Goal: Transaction & Acquisition: Book appointment/travel/reservation

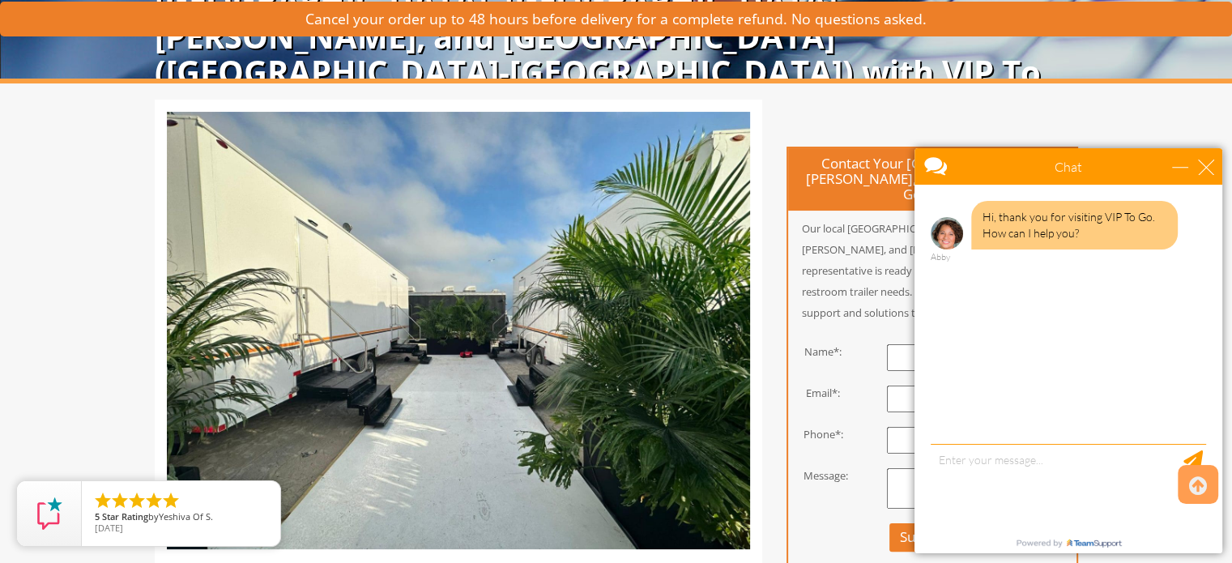
click at [794, 232] on p "Our local St. Louis, St. Charles, and Farmington representative is ready to ass…" at bounding box center [932, 270] width 288 height 105
click at [1210, 170] on div "close" at bounding box center [1206, 167] width 16 height 16
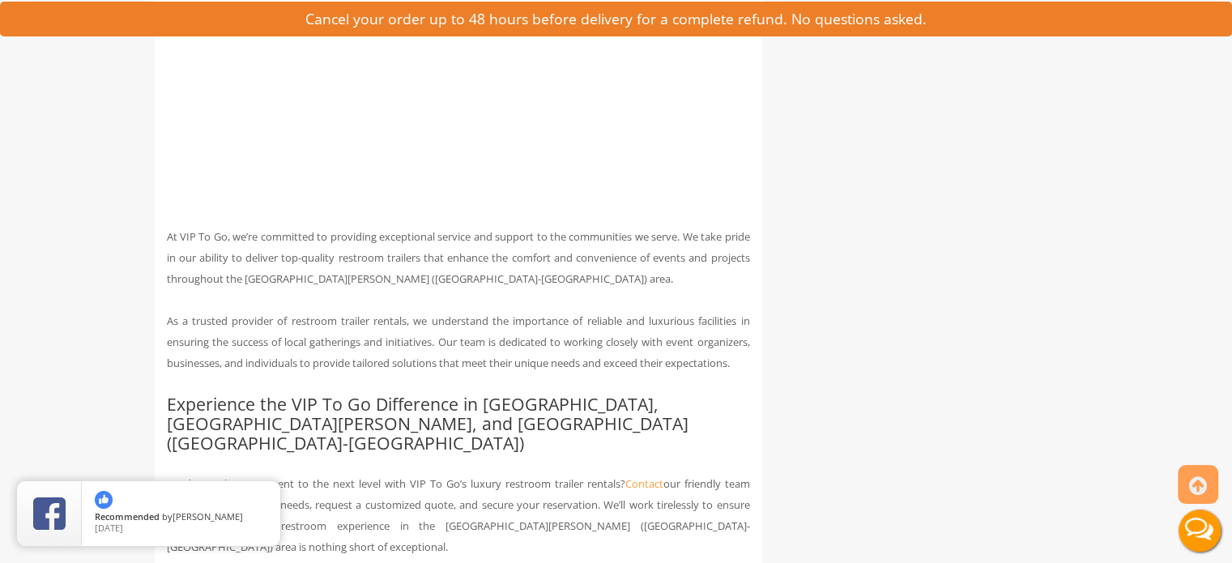
scroll to position [3023, 0]
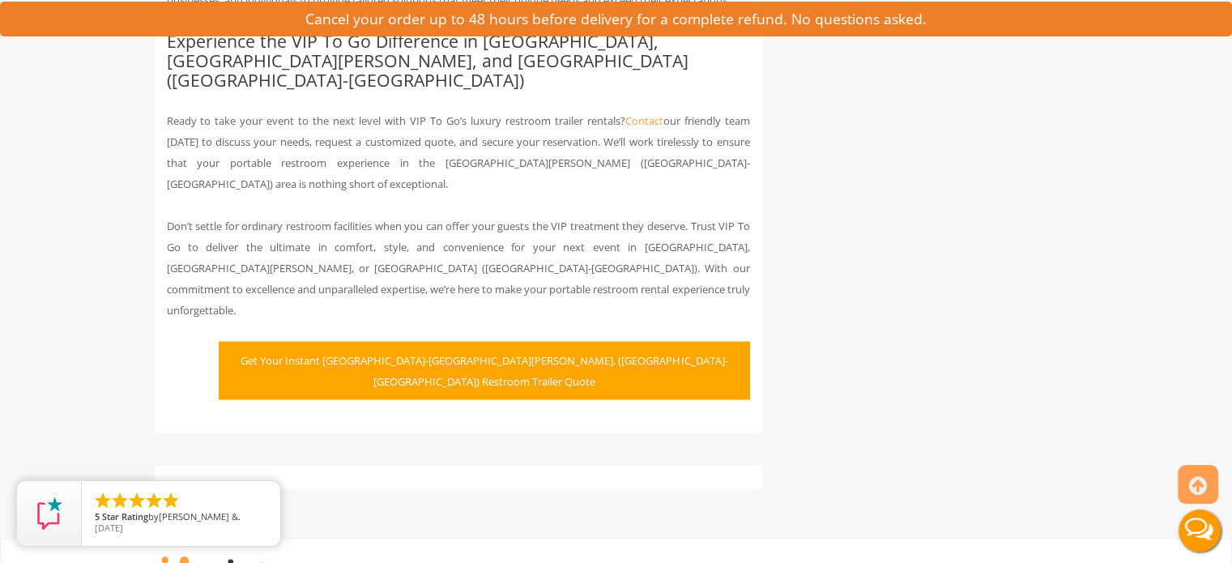
click at [483, 341] on button "Get Your Instant St. Louis-St. Charles-Farmington, (MO-IL) Restroom Trailer Quo…" at bounding box center [484, 370] width 531 height 58
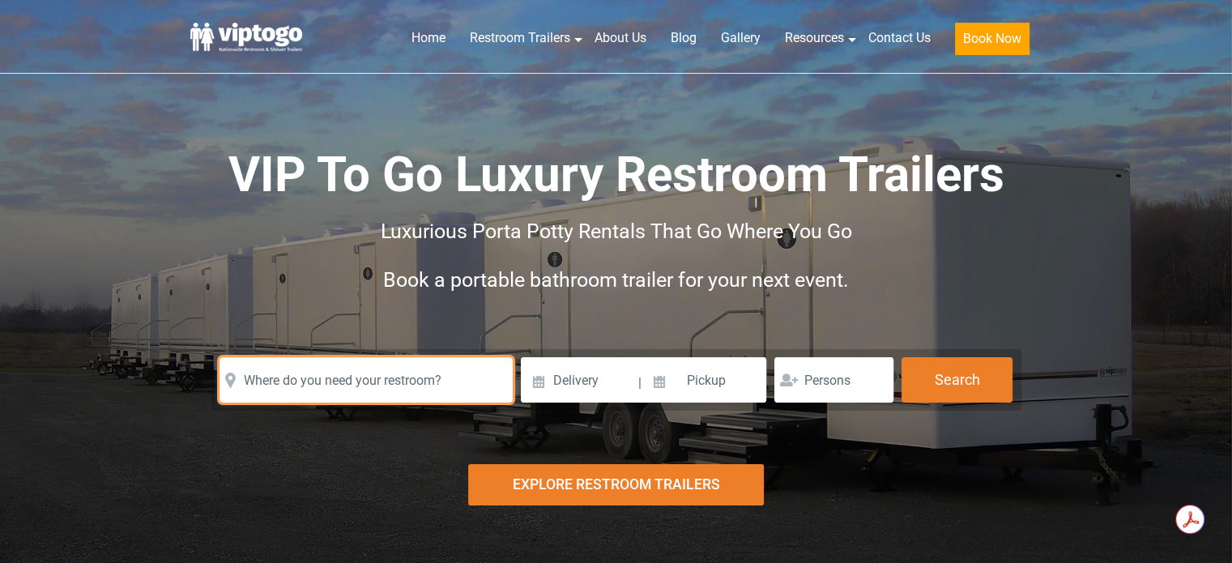
click at [329, 380] on input "text" at bounding box center [366, 379] width 293 height 45
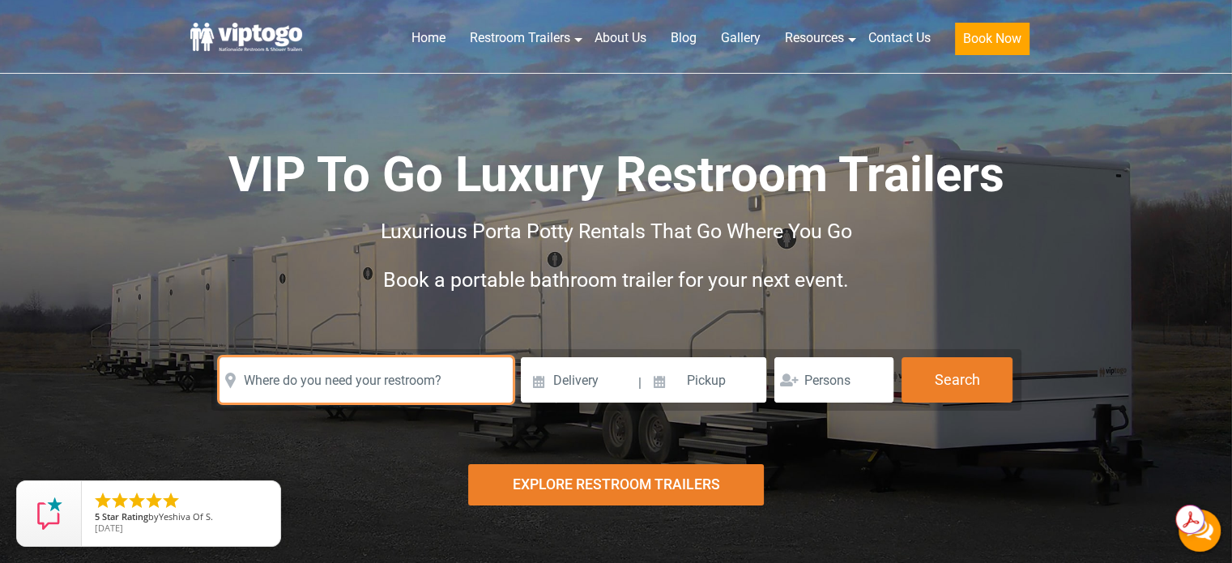
click at [329, 380] on input "text" at bounding box center [366, 379] width 293 height 45
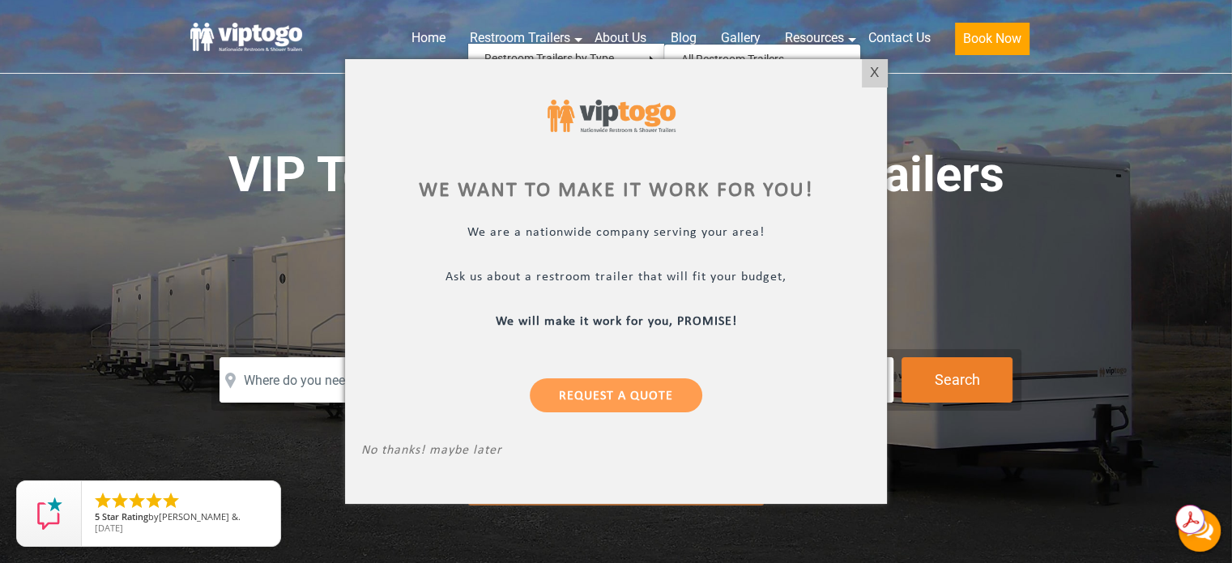
click at [966, 220] on div at bounding box center [616, 281] width 1232 height 563
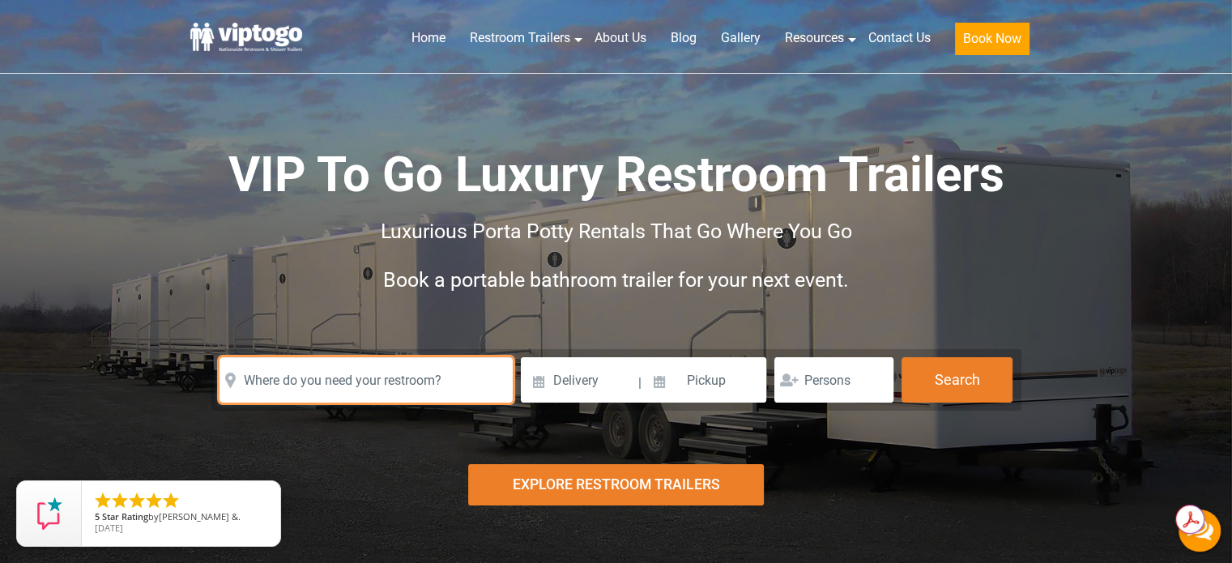
click at [382, 385] on input "text" at bounding box center [366, 379] width 293 height 45
paste input "[STREET_ADDRESS]"
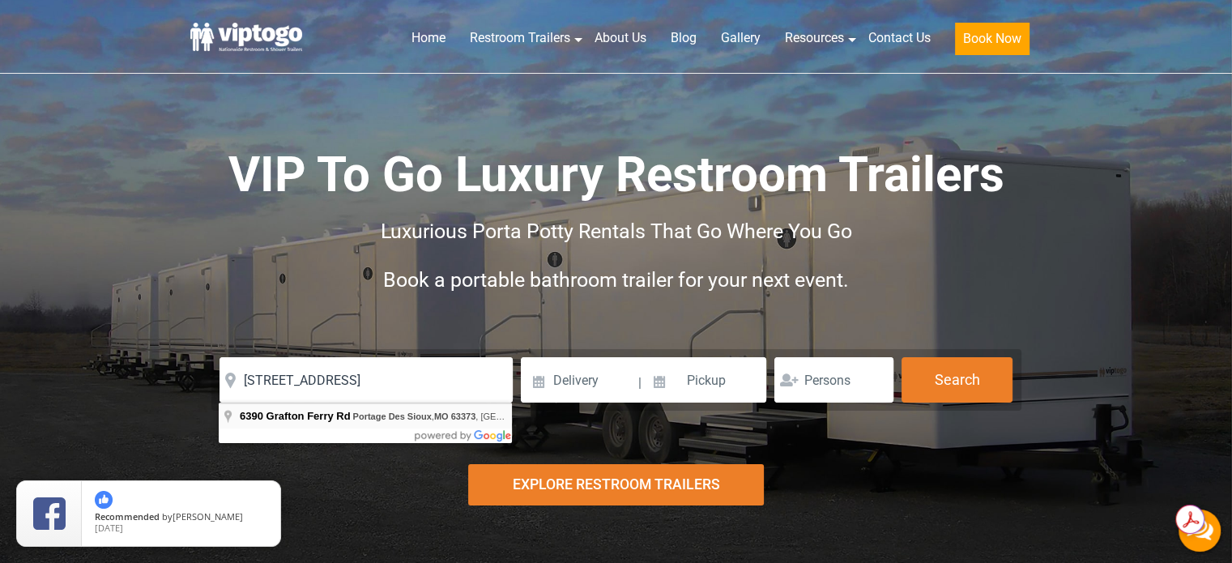
type input "[STREET_ADDRESS]"
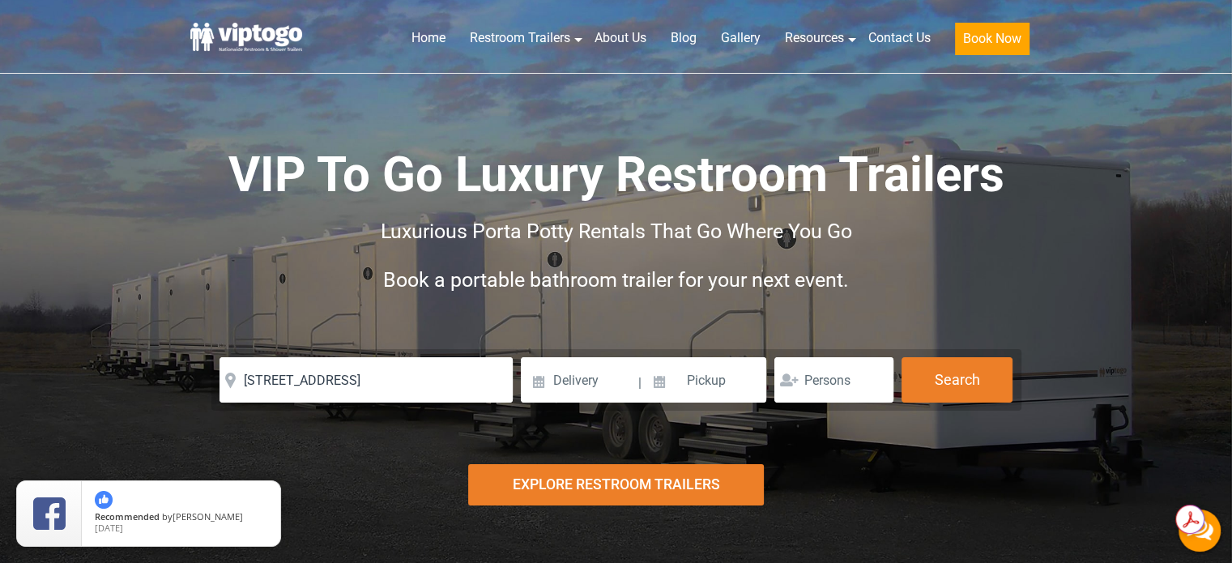
scroll to position [0, 0]
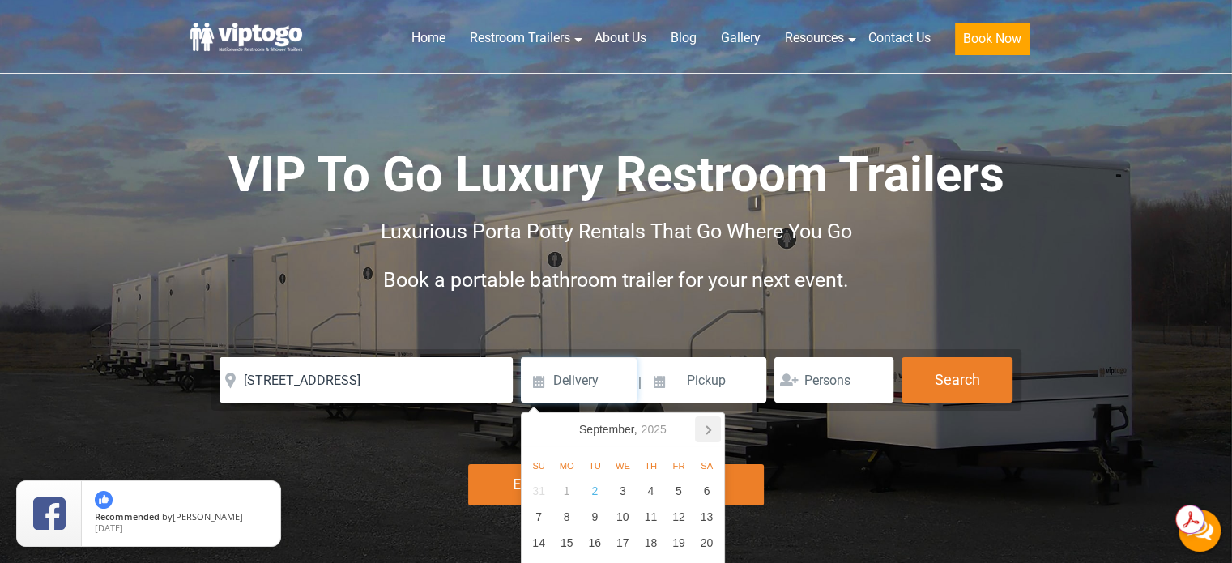
click at [712, 433] on icon at bounding box center [708, 429] width 26 height 26
click at [706, 541] on div "18" at bounding box center [707, 543] width 28 height 26
type input "10/18/2025"
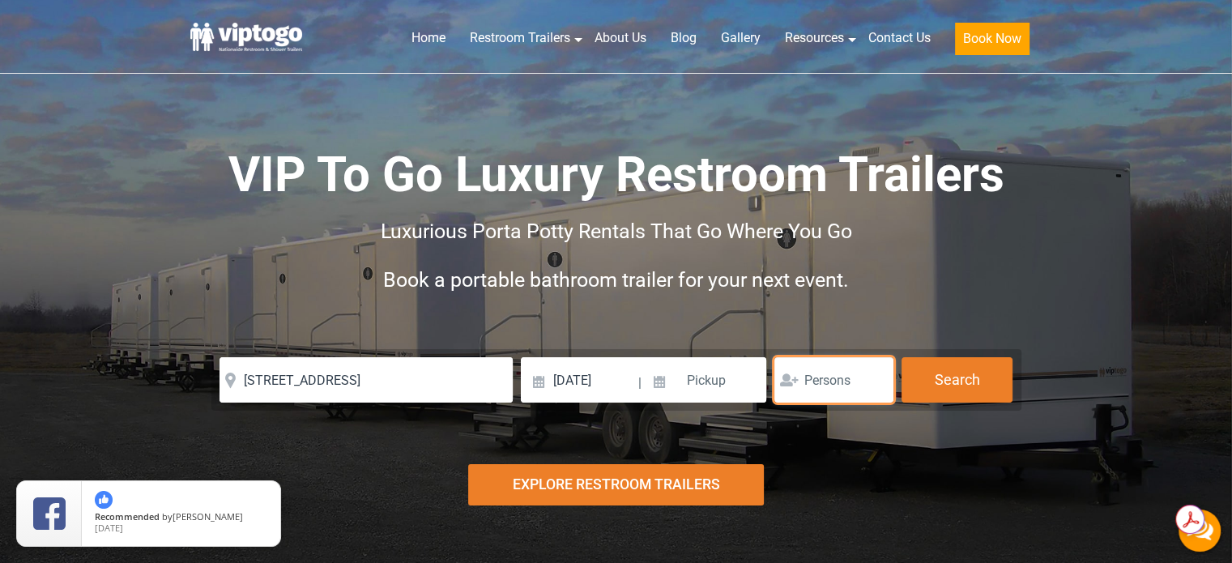
click at [834, 382] on input "number" at bounding box center [834, 379] width 119 height 45
type input "1"
click at [875, 375] on input "1" at bounding box center [834, 379] width 119 height 45
click at [830, 380] on input "1" at bounding box center [834, 379] width 119 height 45
type input "250"
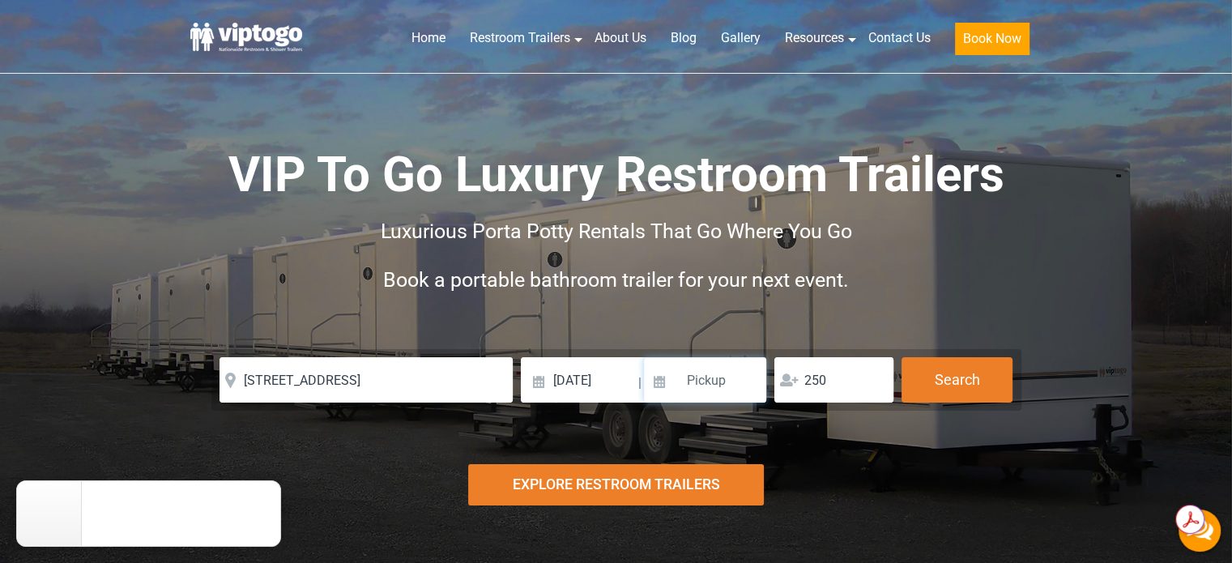
click at [710, 382] on input at bounding box center [705, 379] width 123 height 45
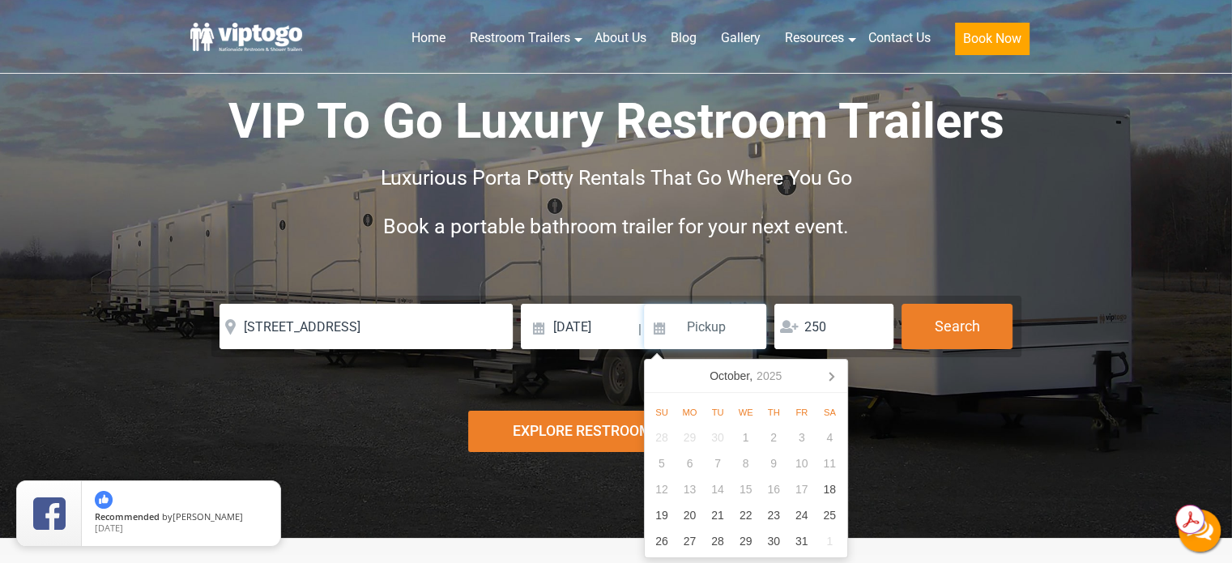
scroll to position [81, 0]
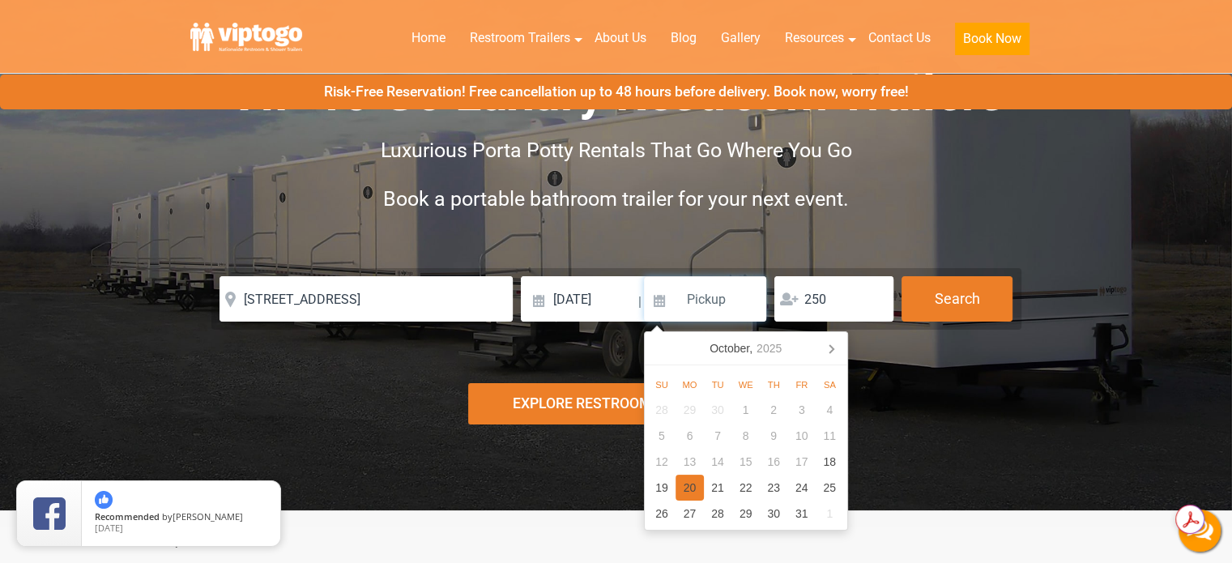
click at [694, 485] on div "20" at bounding box center [690, 488] width 28 height 26
type input "10/20/2025"
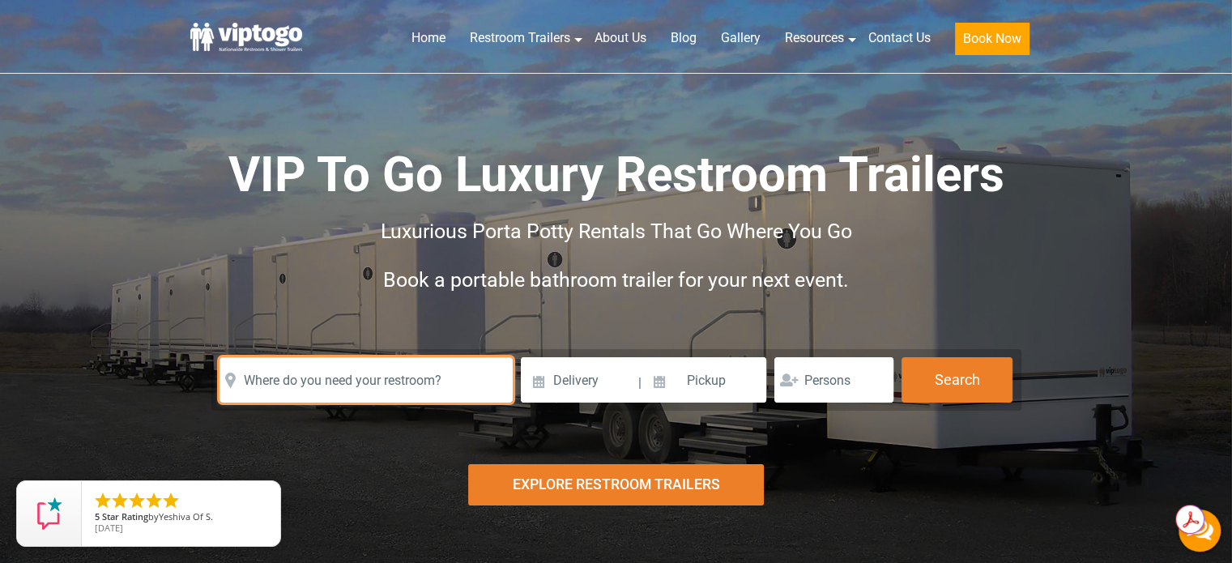
click at [292, 382] on input "text" at bounding box center [366, 379] width 293 height 45
click at [306, 387] on input "text" at bounding box center [366, 379] width 293 height 45
paste input "[STREET_ADDRESS]"
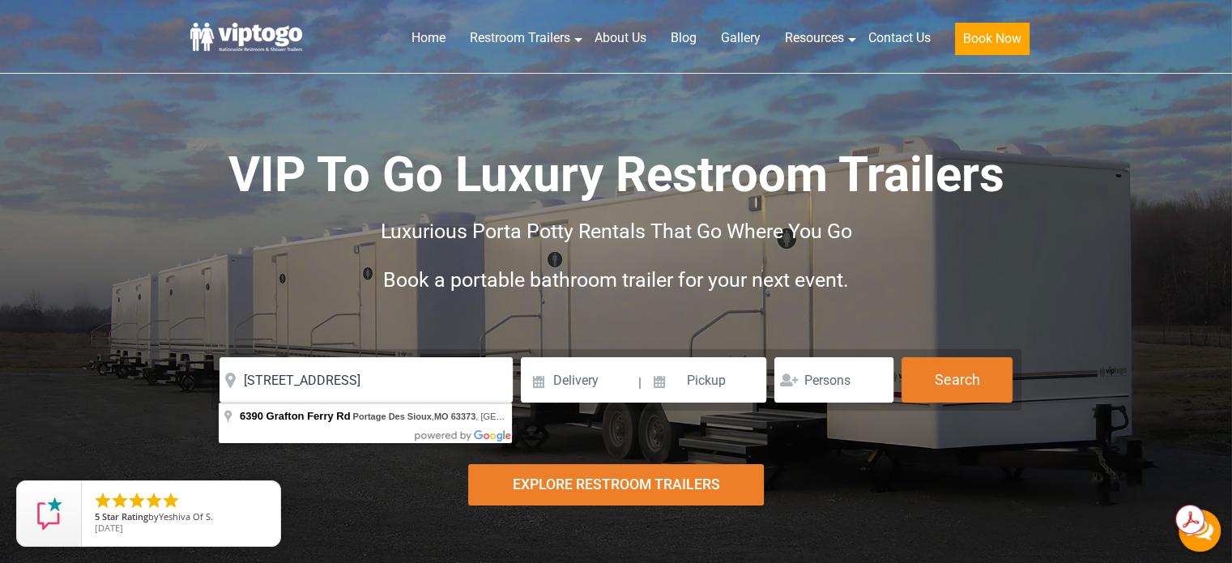
type input "[STREET_ADDRESS]"
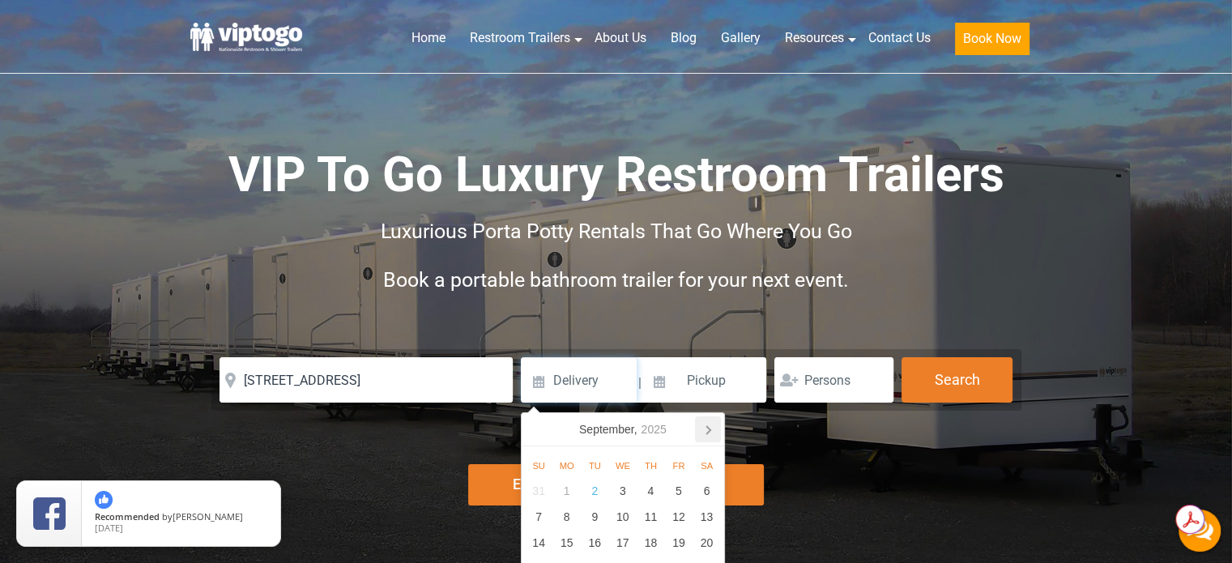
click at [703, 433] on icon at bounding box center [708, 429] width 26 height 26
click at [681, 540] on div "17" at bounding box center [679, 543] width 28 height 26
type input "[DATE]"
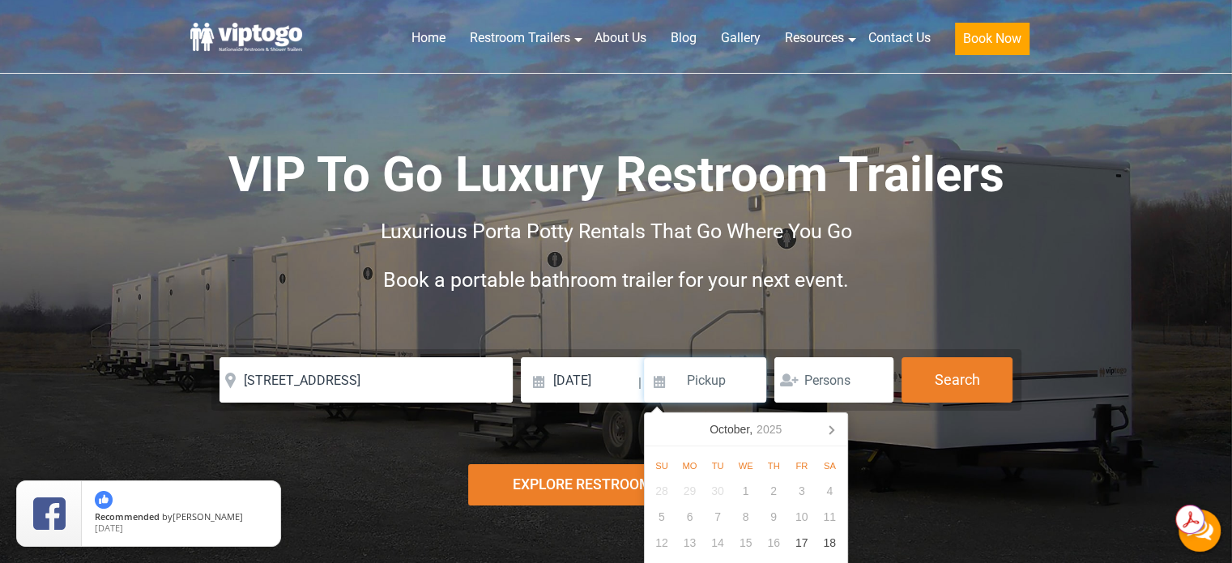
click at [692, 379] on input at bounding box center [705, 379] width 123 height 45
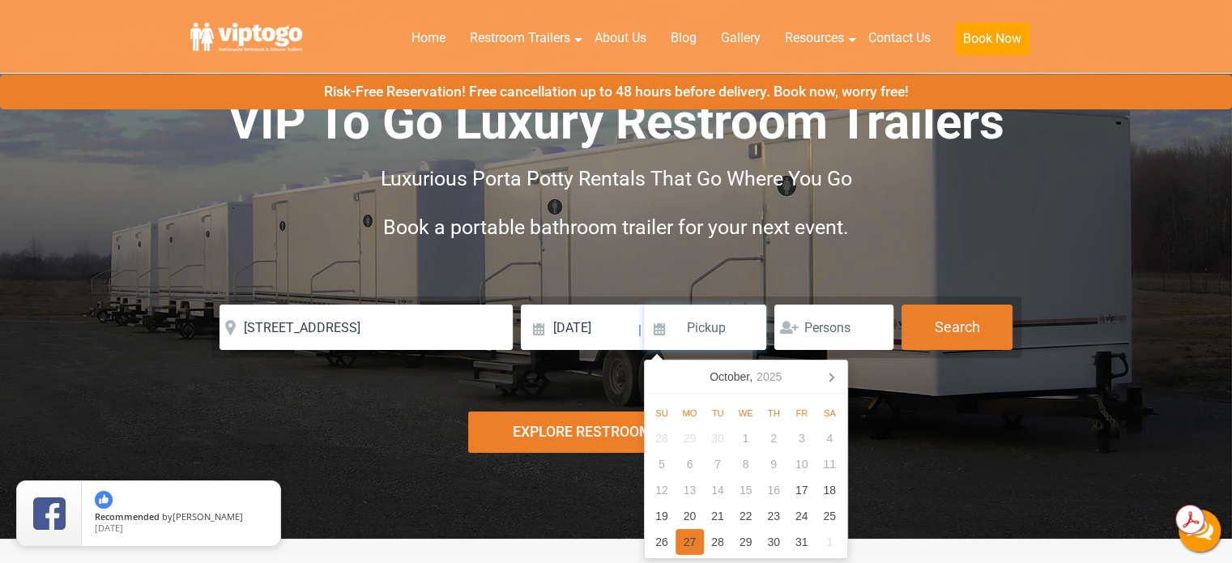
scroll to position [81, 0]
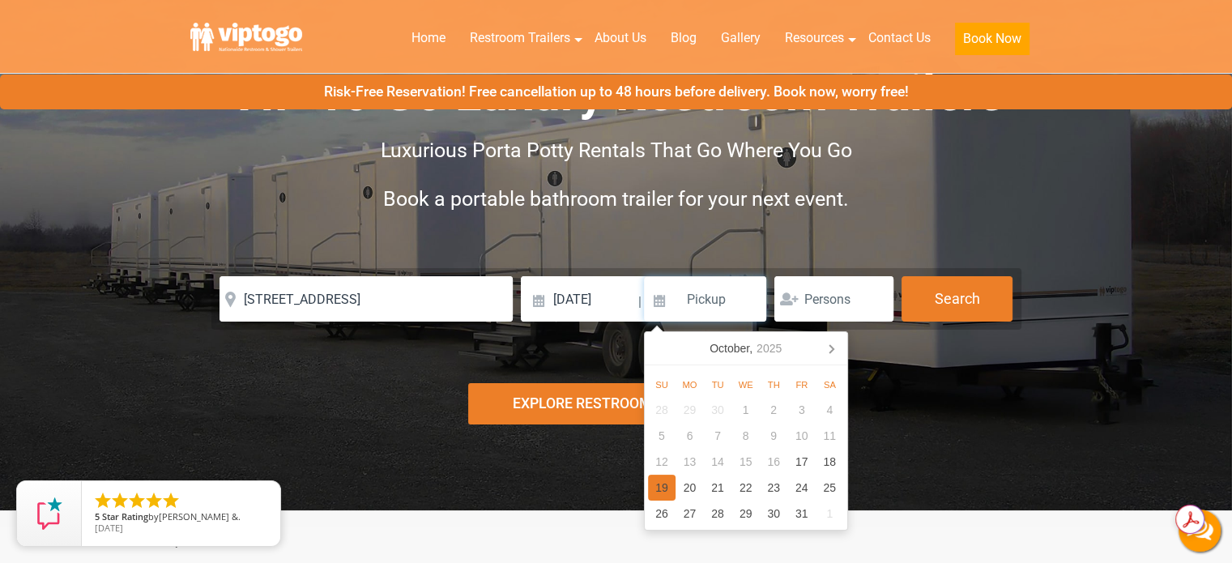
click at [661, 482] on div "19" at bounding box center [662, 488] width 28 height 26
type input "[DATE]"
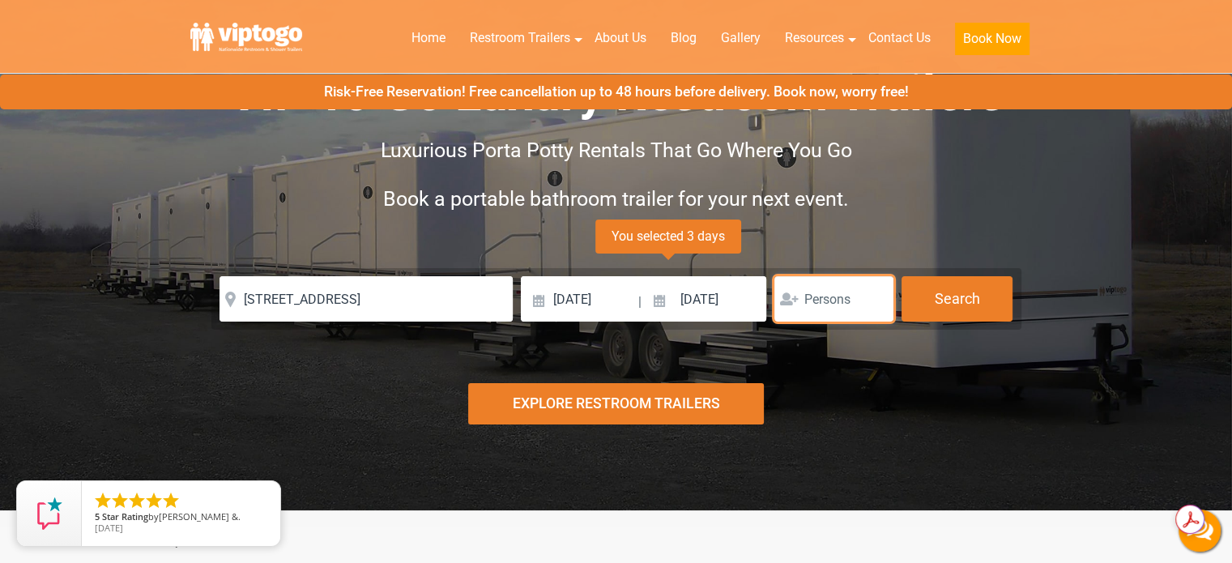
click at [818, 307] on input "number" at bounding box center [834, 298] width 119 height 45
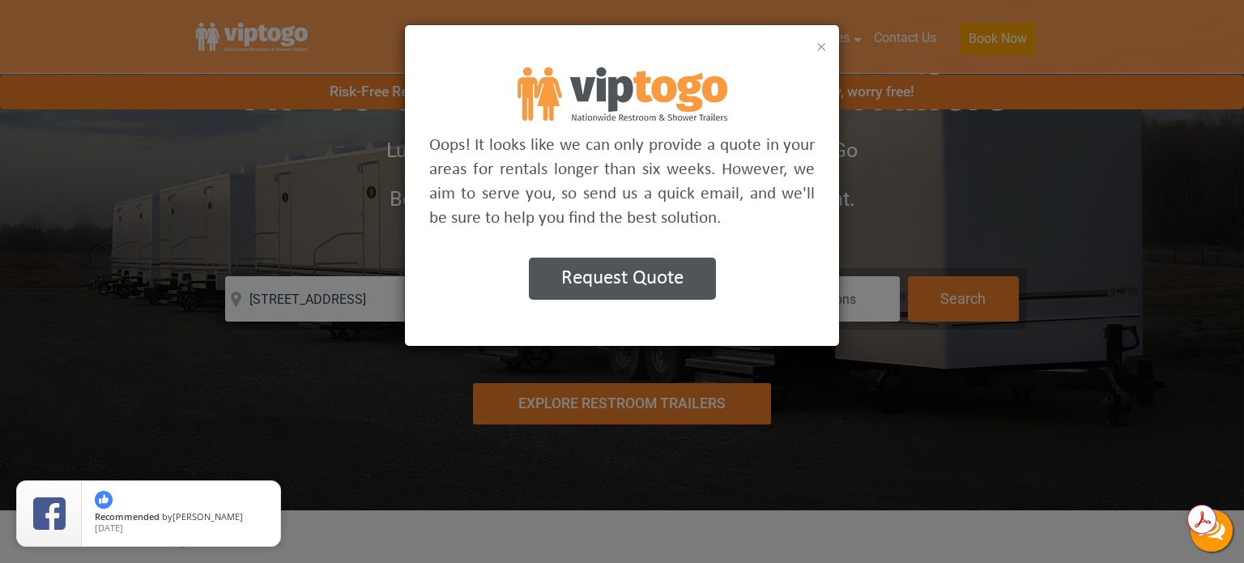
click at [821, 43] on button "×" at bounding box center [822, 45] width 11 height 19
